Goal: Transaction & Acquisition: Book appointment/travel/reservation

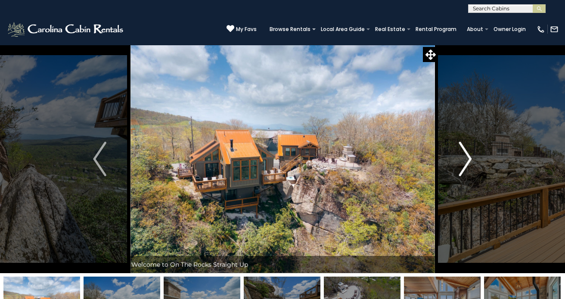
click at [465, 170] on img "Next" at bounding box center [465, 159] width 13 height 34
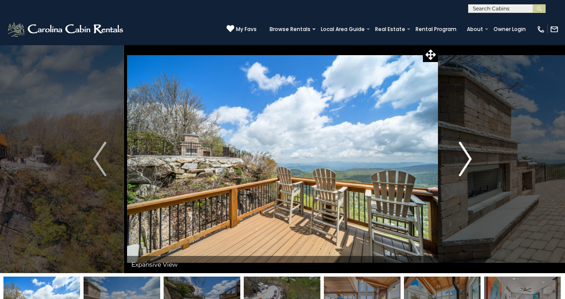
click at [465, 170] on img "Next" at bounding box center [465, 159] width 13 height 34
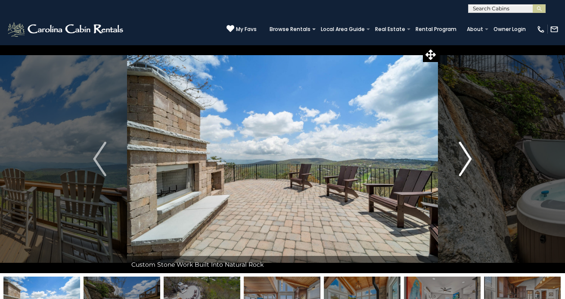
click at [465, 170] on img "Next" at bounding box center [465, 159] width 13 height 34
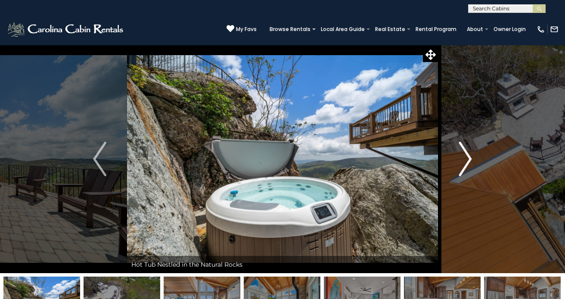
click at [465, 170] on img "Next" at bounding box center [465, 159] width 13 height 34
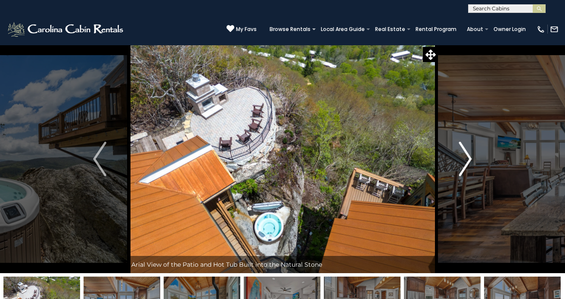
click at [465, 170] on img "Next" at bounding box center [465, 159] width 13 height 34
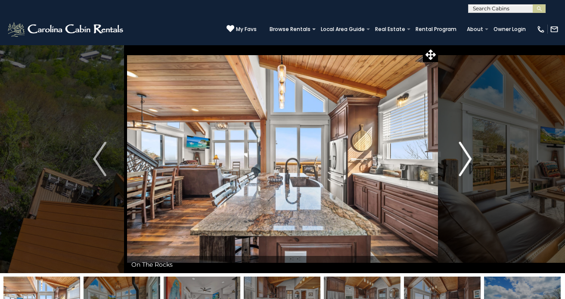
click at [465, 170] on img "Next" at bounding box center [465, 159] width 13 height 34
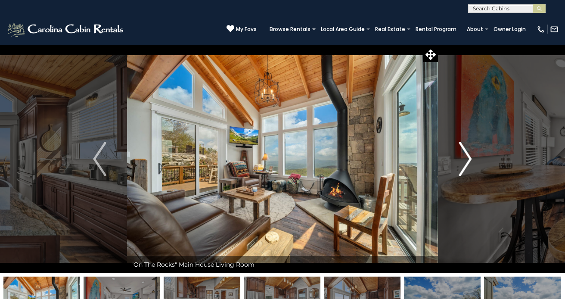
click at [465, 170] on img "Next" at bounding box center [465, 159] width 13 height 34
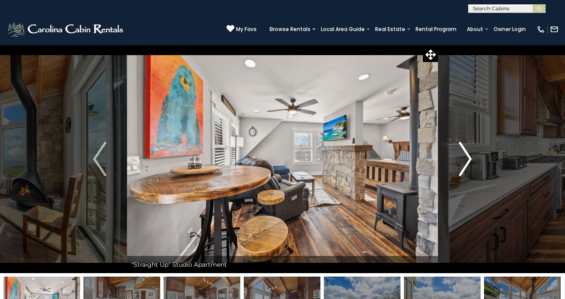
click at [465, 170] on img "Next" at bounding box center [465, 159] width 13 height 34
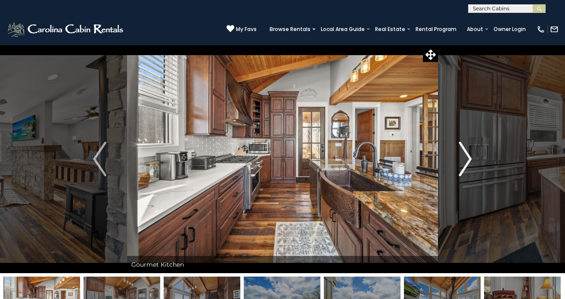
click at [465, 170] on img "Next" at bounding box center [465, 159] width 13 height 34
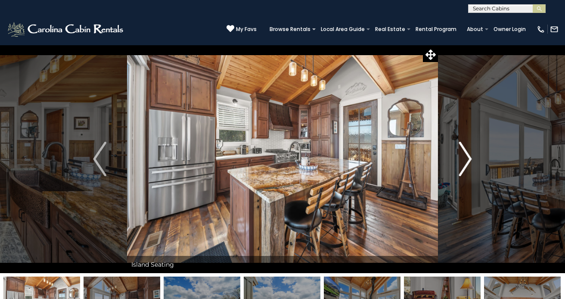
click at [465, 170] on img "Next" at bounding box center [465, 159] width 13 height 34
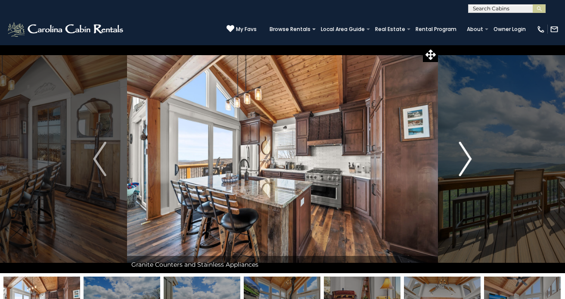
click at [465, 170] on img "Next" at bounding box center [465, 159] width 13 height 34
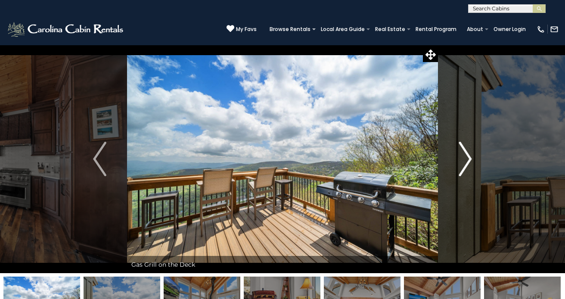
click at [465, 170] on img "Next" at bounding box center [465, 159] width 13 height 34
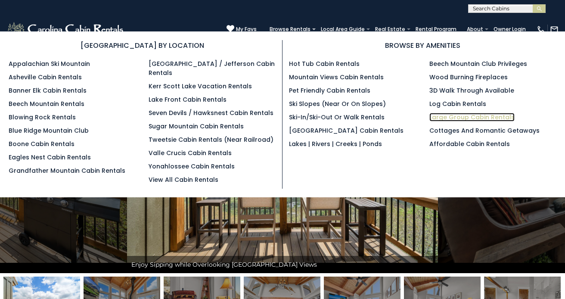
click at [452, 118] on link "Large Group Cabin Rentals" at bounding box center [471, 117] width 85 height 9
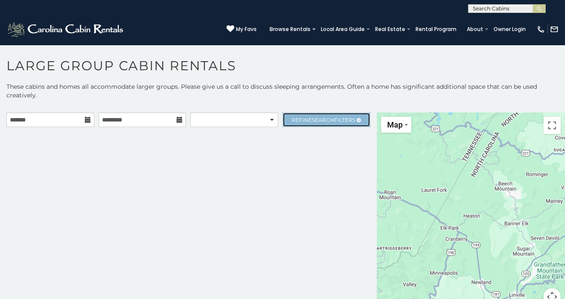
click at [342, 121] on span "Refine Search Filters" at bounding box center [324, 120] width 64 height 6
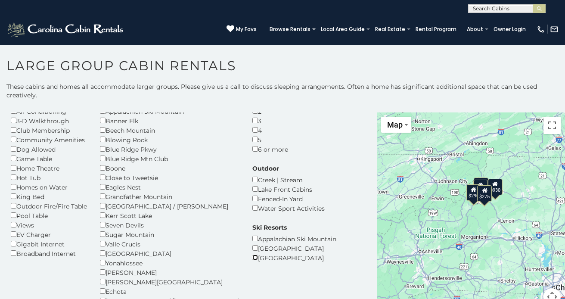
scroll to position [50, 0]
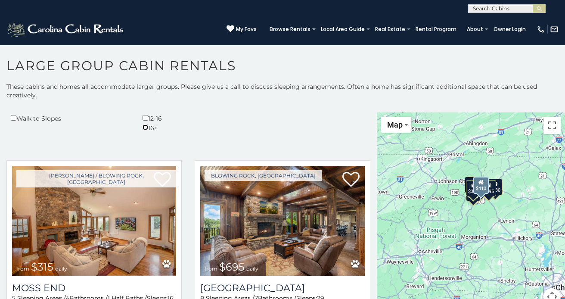
scroll to position [279, 0]
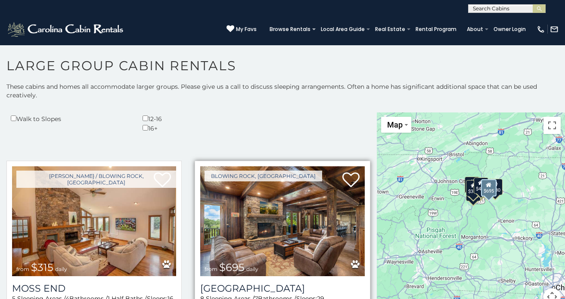
click at [297, 179] on img at bounding box center [282, 221] width 164 height 110
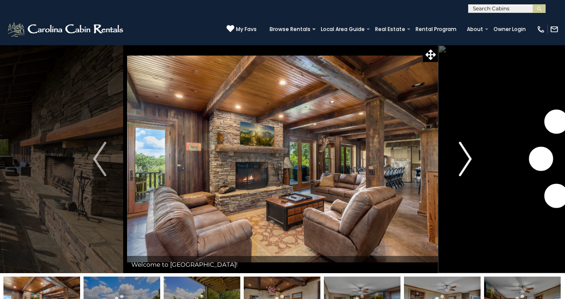
click at [461, 174] on img "Next" at bounding box center [465, 159] width 13 height 34
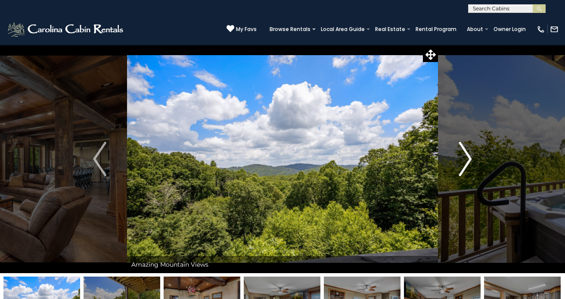
click at [461, 174] on img "Next" at bounding box center [465, 159] width 13 height 34
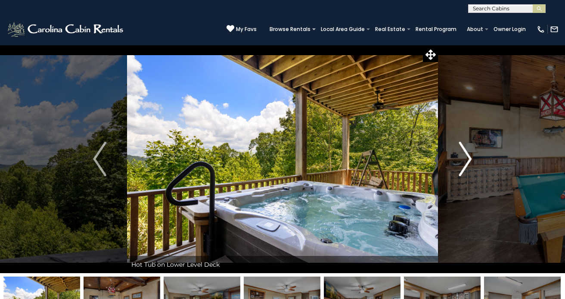
click at [461, 174] on img "Next" at bounding box center [465, 159] width 13 height 34
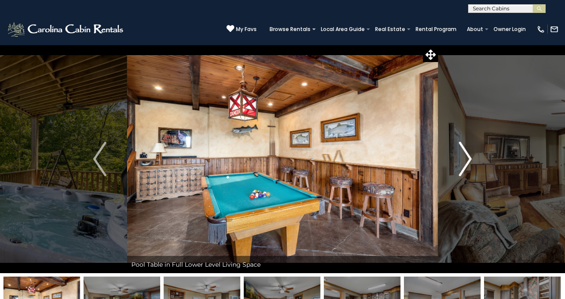
click at [461, 174] on img "Next" at bounding box center [465, 159] width 13 height 34
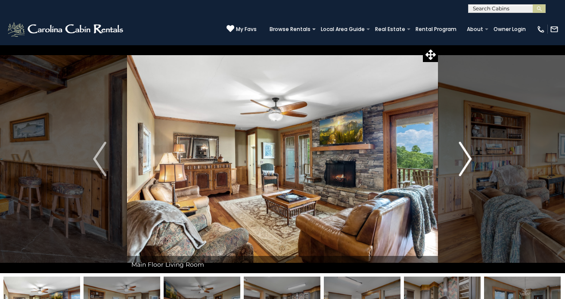
click at [461, 174] on img "Next" at bounding box center [465, 159] width 13 height 34
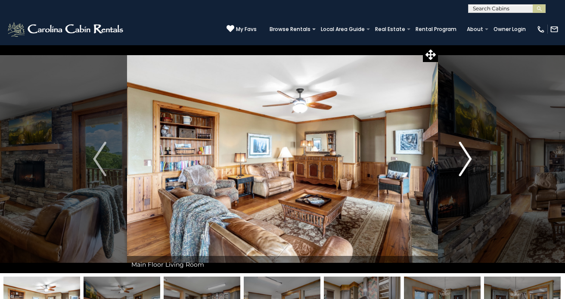
click at [461, 174] on img "Next" at bounding box center [465, 159] width 13 height 34
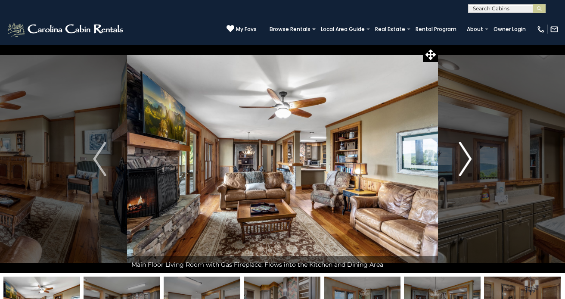
click at [461, 174] on img "Next" at bounding box center [465, 159] width 13 height 34
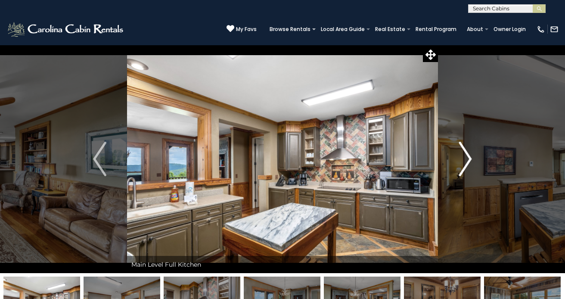
click at [461, 174] on img "Next" at bounding box center [465, 159] width 13 height 34
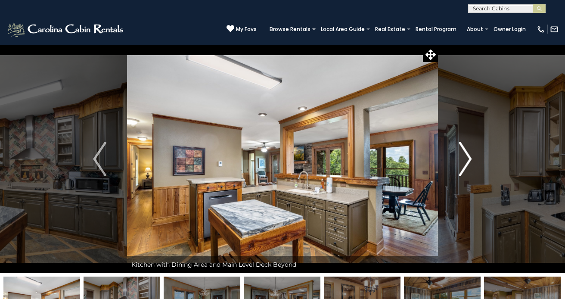
click at [461, 174] on img "Next" at bounding box center [465, 159] width 13 height 34
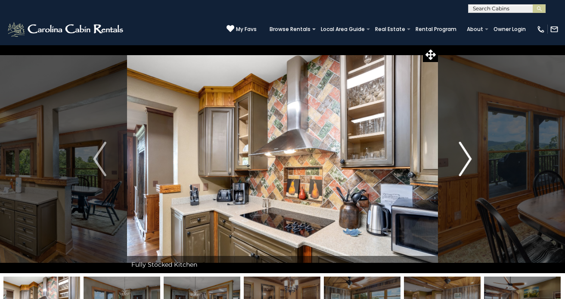
click at [461, 174] on img "Next" at bounding box center [465, 159] width 13 height 34
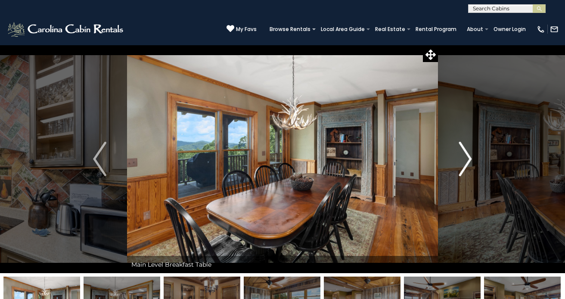
click at [461, 174] on img "Next" at bounding box center [465, 159] width 13 height 34
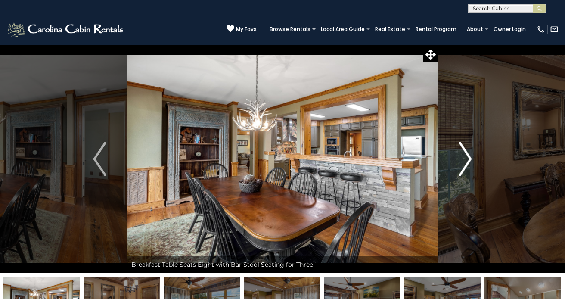
click at [461, 174] on img "Next" at bounding box center [465, 159] width 13 height 34
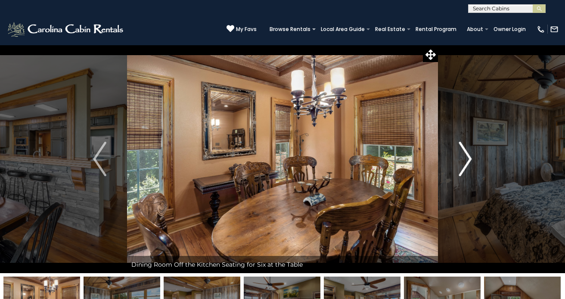
click at [461, 174] on img "Next" at bounding box center [465, 159] width 13 height 34
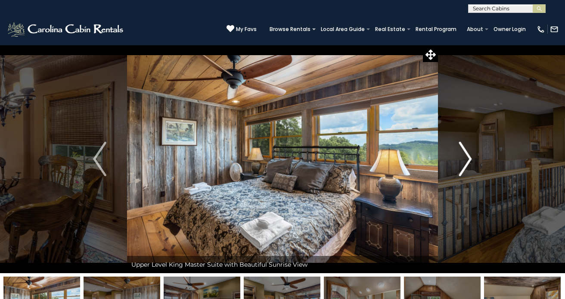
click at [461, 174] on img "Next" at bounding box center [465, 159] width 13 height 34
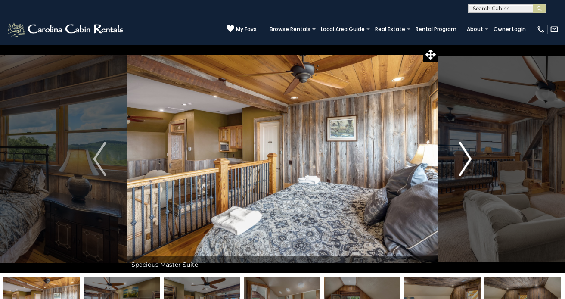
click at [461, 174] on img "Next" at bounding box center [465, 159] width 13 height 34
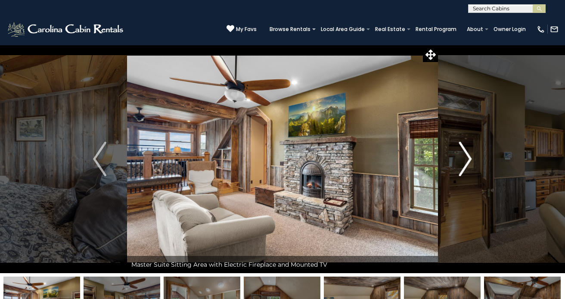
click at [461, 174] on img "Next" at bounding box center [465, 159] width 13 height 34
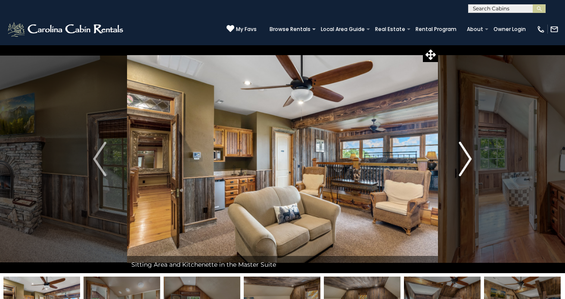
click at [461, 174] on img "Next" at bounding box center [465, 159] width 13 height 34
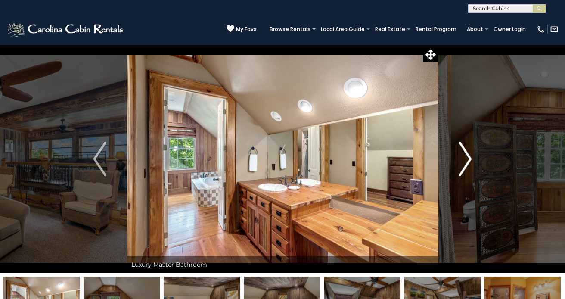
click at [461, 174] on img "Next" at bounding box center [465, 159] width 13 height 34
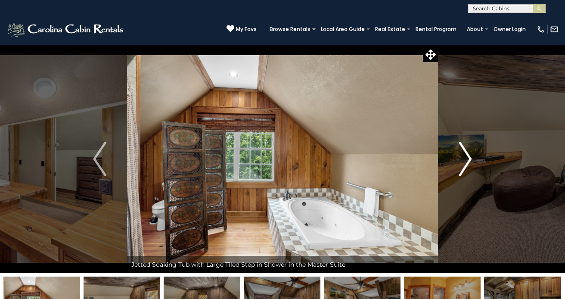
click at [461, 174] on img "Next" at bounding box center [465, 159] width 13 height 34
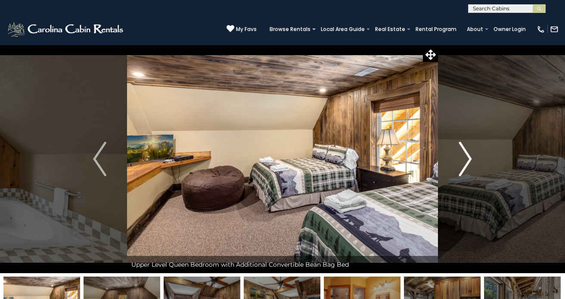
click at [461, 174] on img "Next" at bounding box center [465, 159] width 13 height 34
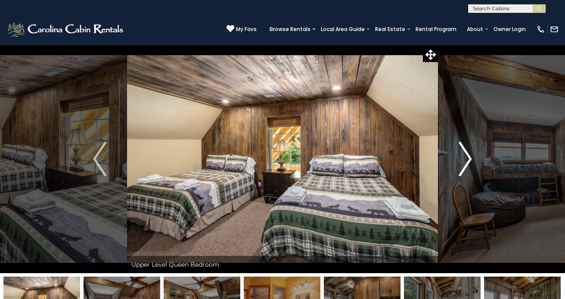
click at [461, 174] on img "Next" at bounding box center [465, 159] width 13 height 34
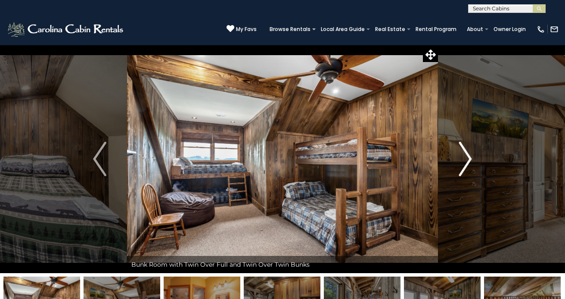
click at [461, 174] on img "Next" at bounding box center [465, 159] width 13 height 34
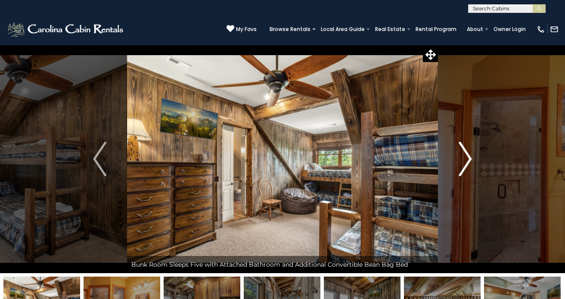
click at [461, 174] on img "Next" at bounding box center [465, 159] width 13 height 34
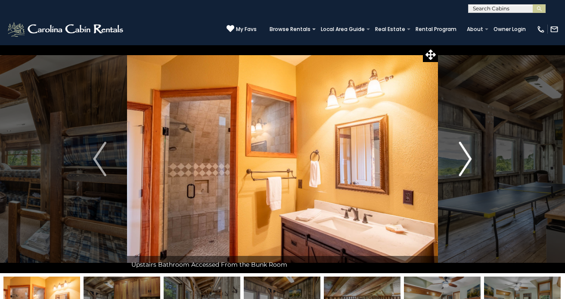
click at [461, 174] on img "Next" at bounding box center [465, 159] width 13 height 34
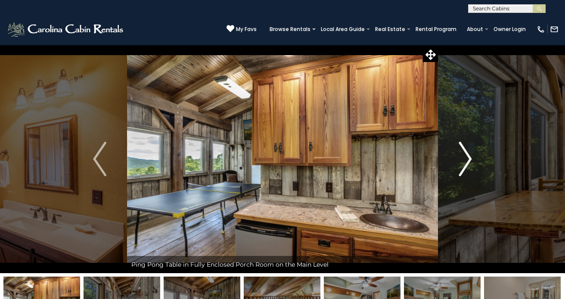
click at [461, 174] on img "Next" at bounding box center [465, 159] width 13 height 34
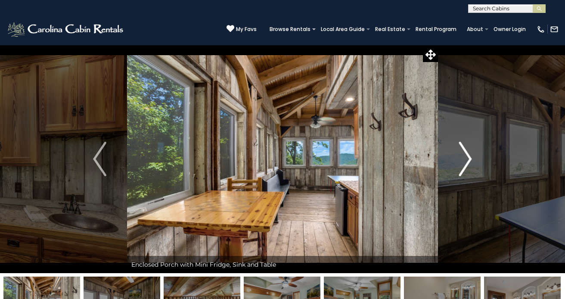
click at [461, 174] on img "Next" at bounding box center [465, 159] width 13 height 34
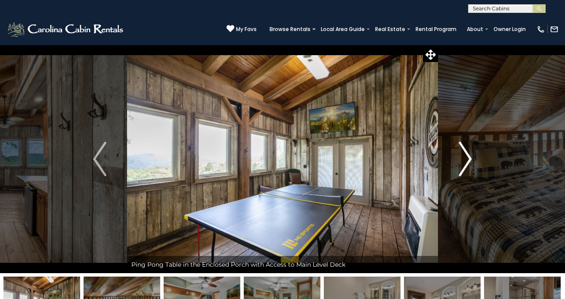
click at [461, 174] on img "Next" at bounding box center [465, 159] width 13 height 34
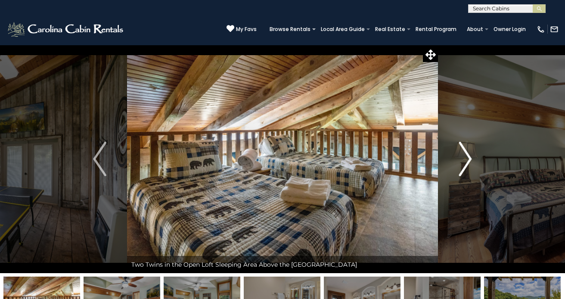
click at [461, 174] on img "Next" at bounding box center [465, 159] width 13 height 34
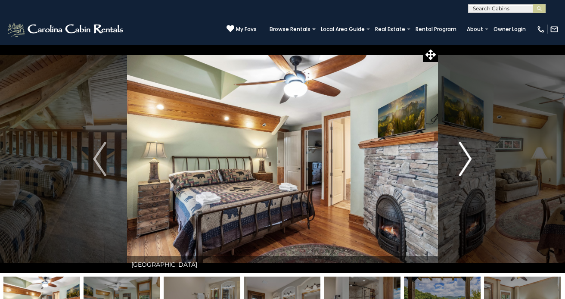
click at [461, 174] on img "Next" at bounding box center [465, 159] width 13 height 34
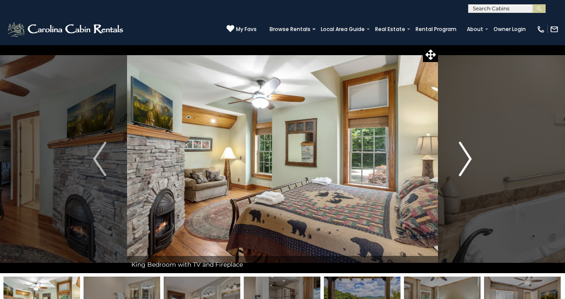
click at [461, 174] on img "Next" at bounding box center [465, 159] width 13 height 34
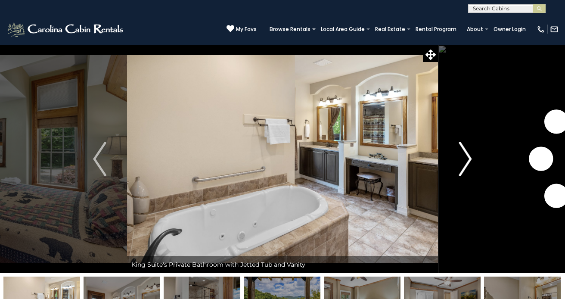
click at [461, 174] on img "Next" at bounding box center [465, 159] width 13 height 34
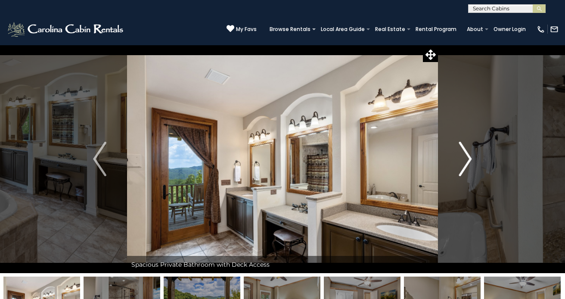
click at [461, 174] on img "Next" at bounding box center [465, 159] width 13 height 34
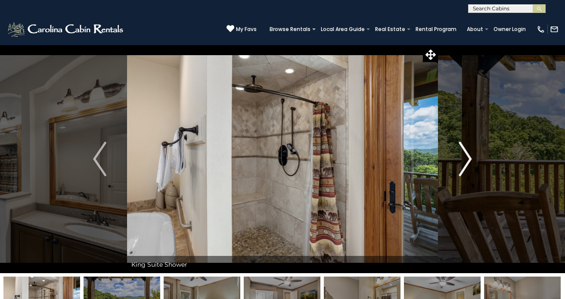
click at [461, 174] on img "Next" at bounding box center [465, 159] width 13 height 34
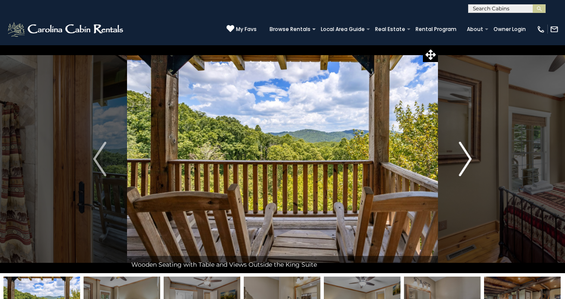
click at [461, 174] on img "Next" at bounding box center [465, 159] width 13 height 34
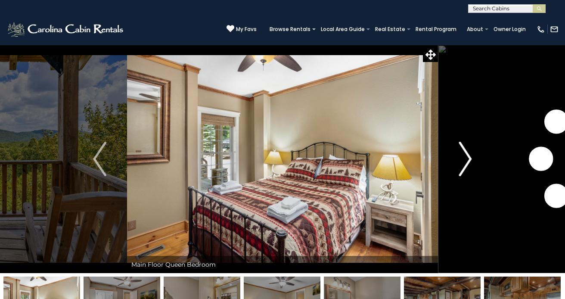
click at [461, 174] on img "Next" at bounding box center [465, 159] width 13 height 34
